Goal: Find specific page/section: Find specific page/section

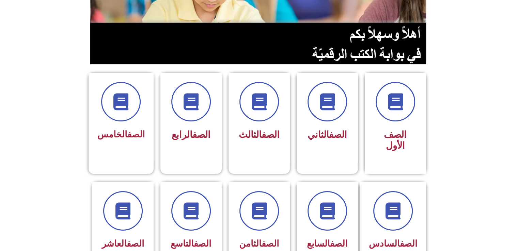
scroll to position [125, 0]
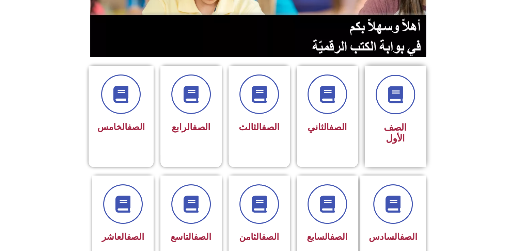
click at [388, 135] on div "الصف الأول" at bounding box center [395, 116] width 61 height 101
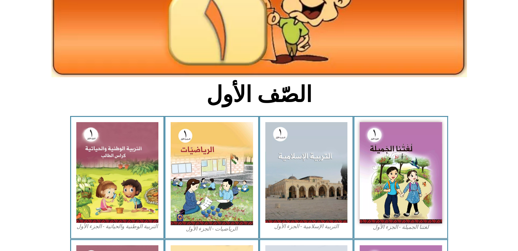
scroll to position [97, 0]
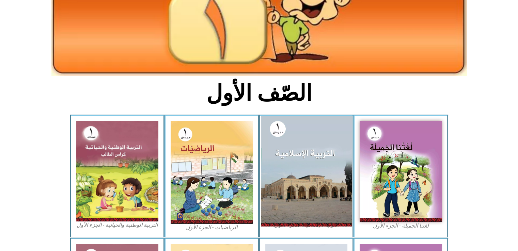
click at [307, 175] on img at bounding box center [306, 171] width 91 height 111
